Goal: Find specific page/section: Find specific page/section

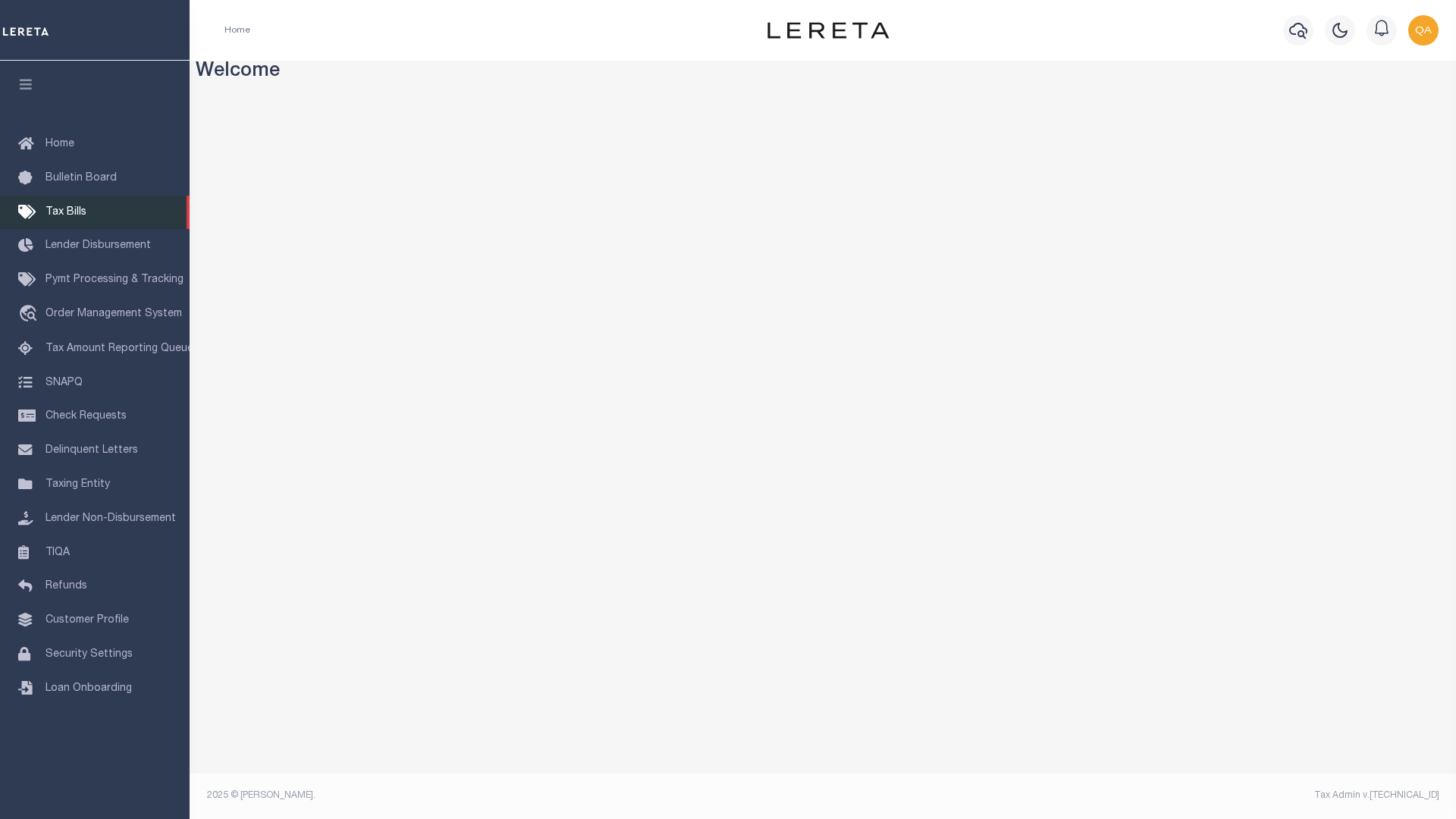
click at [66, 213] on span "Tax Bills" at bounding box center [66, 212] width 41 height 11
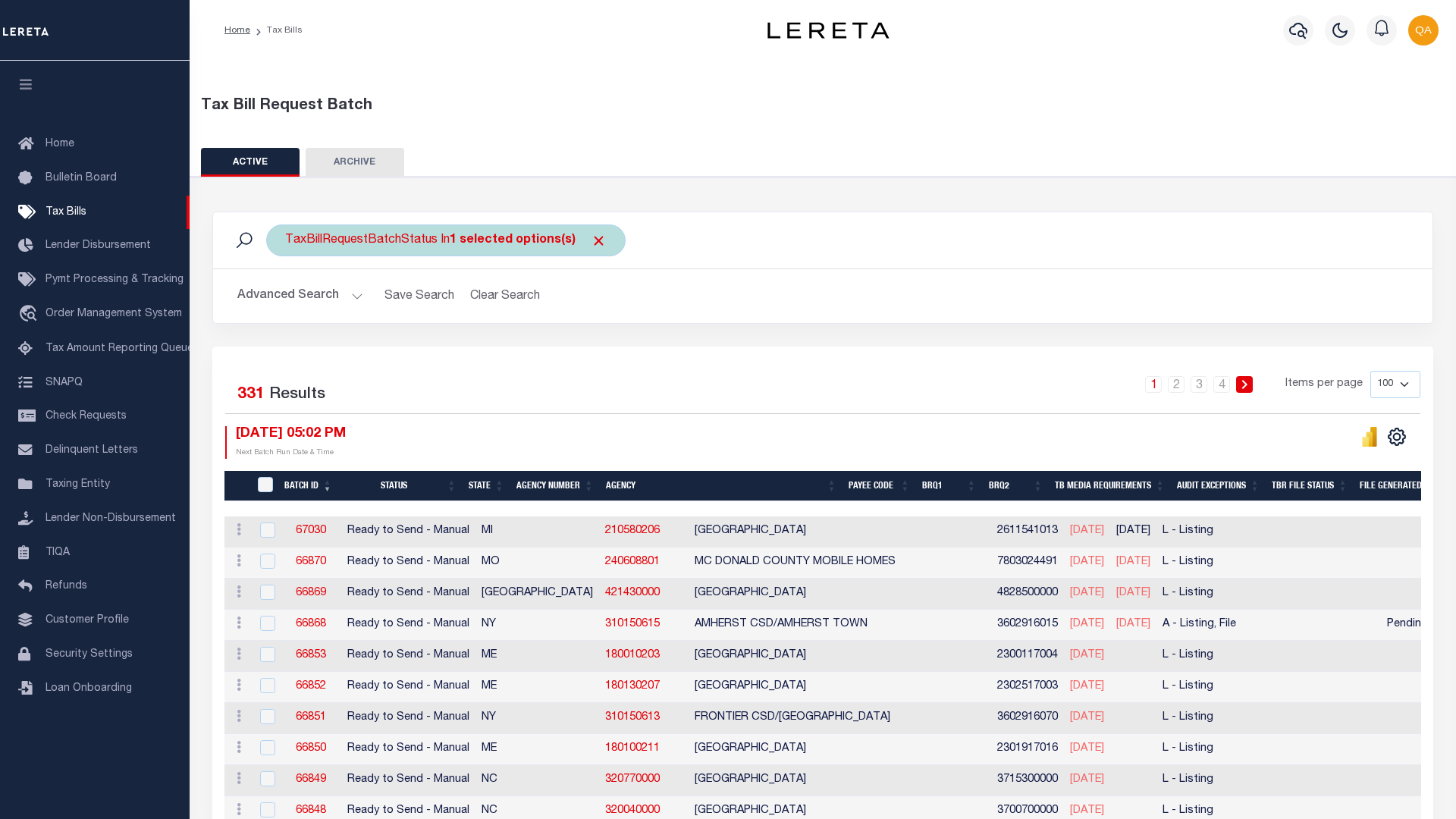
click at [593, 241] on span "Click to Remove" at bounding box center [599, 241] width 16 height 16
click at [298, 295] on button "Advanced Search" at bounding box center [300, 296] width 126 height 30
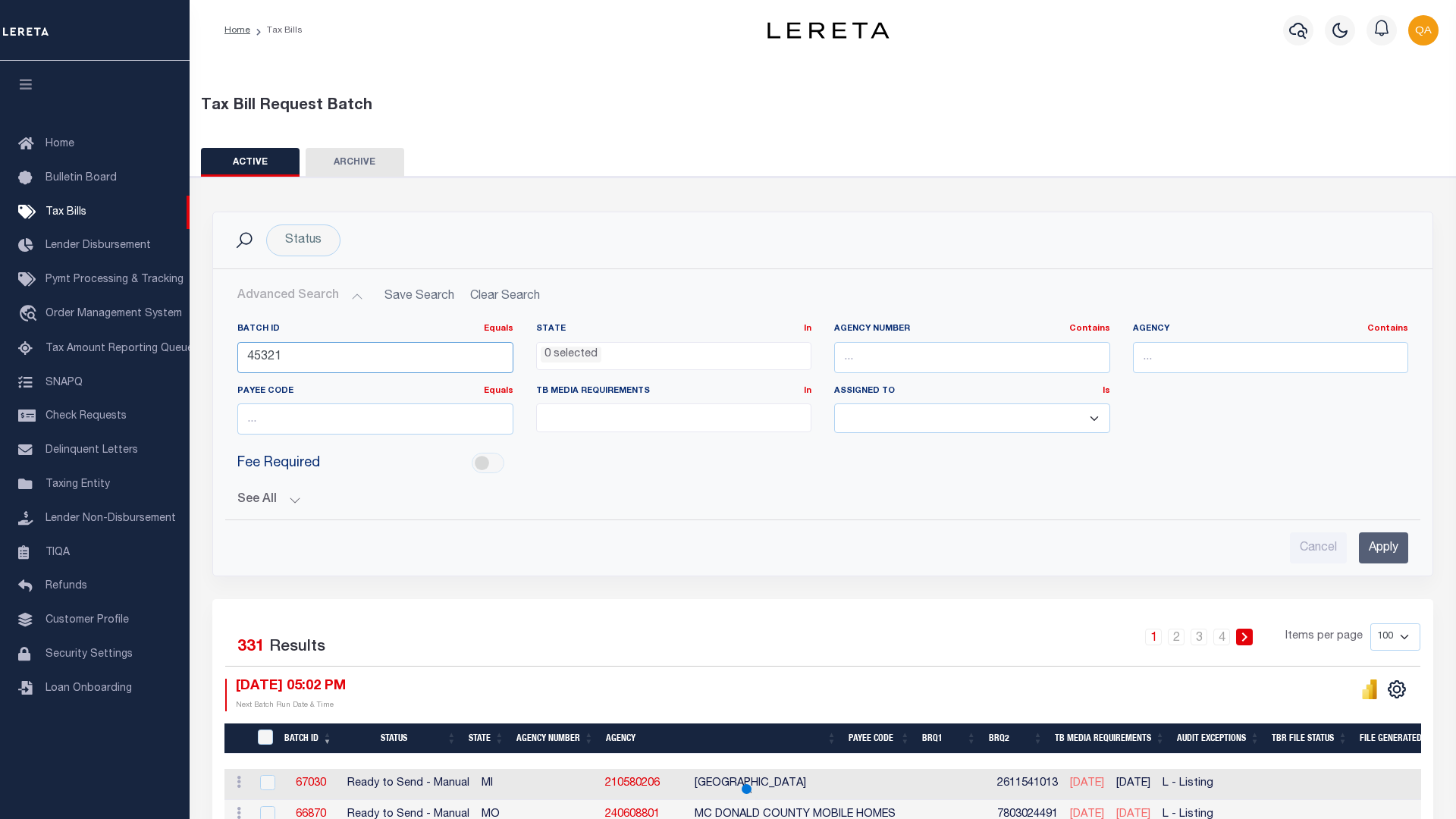
type input "45321"
click at [1382, 532] on input "Apply" at bounding box center [1384, 547] width 50 height 31
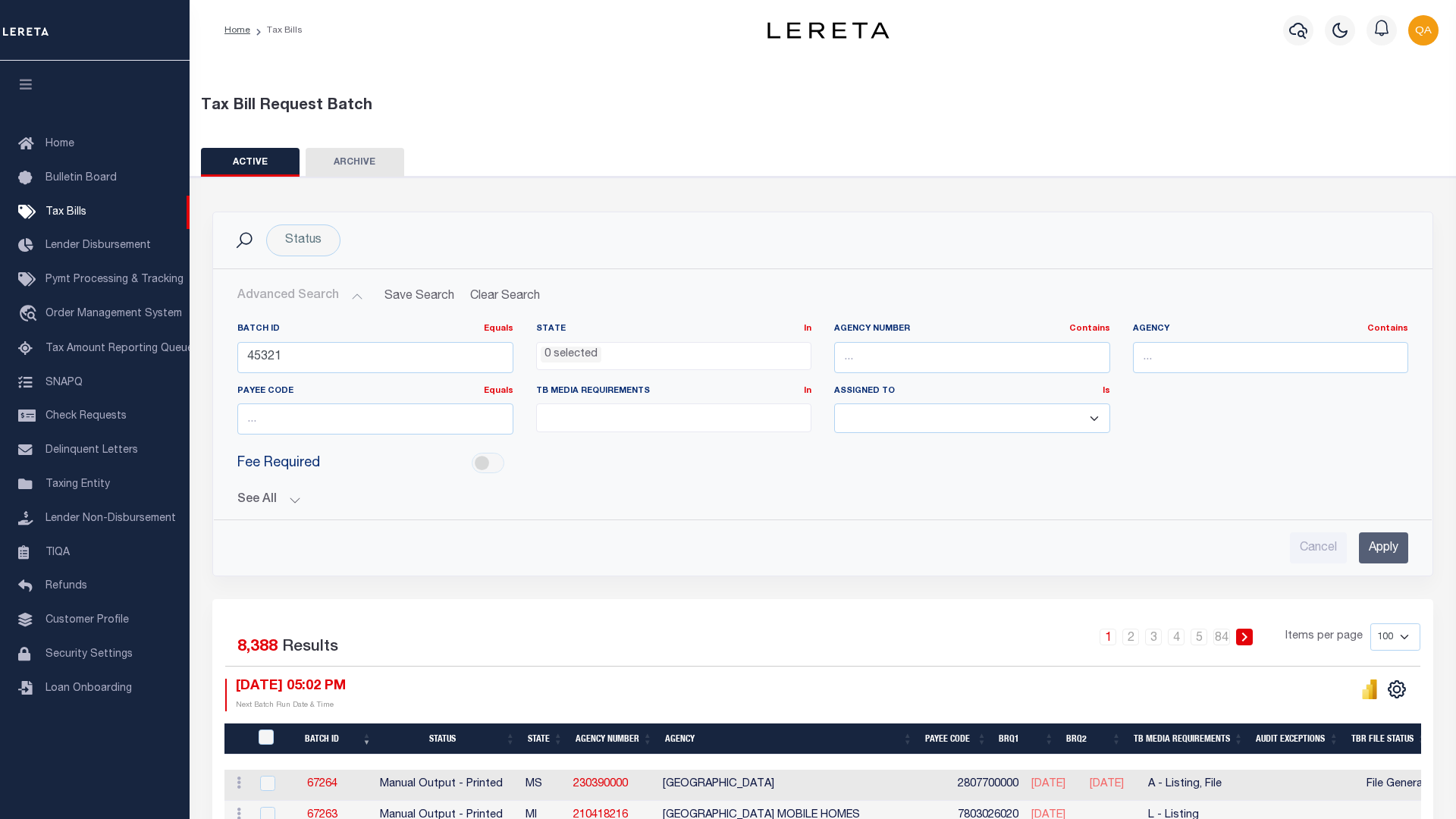
click at [1382, 548] on input "Apply" at bounding box center [1384, 547] width 50 height 31
